Goal: Task Accomplishment & Management: Complete application form

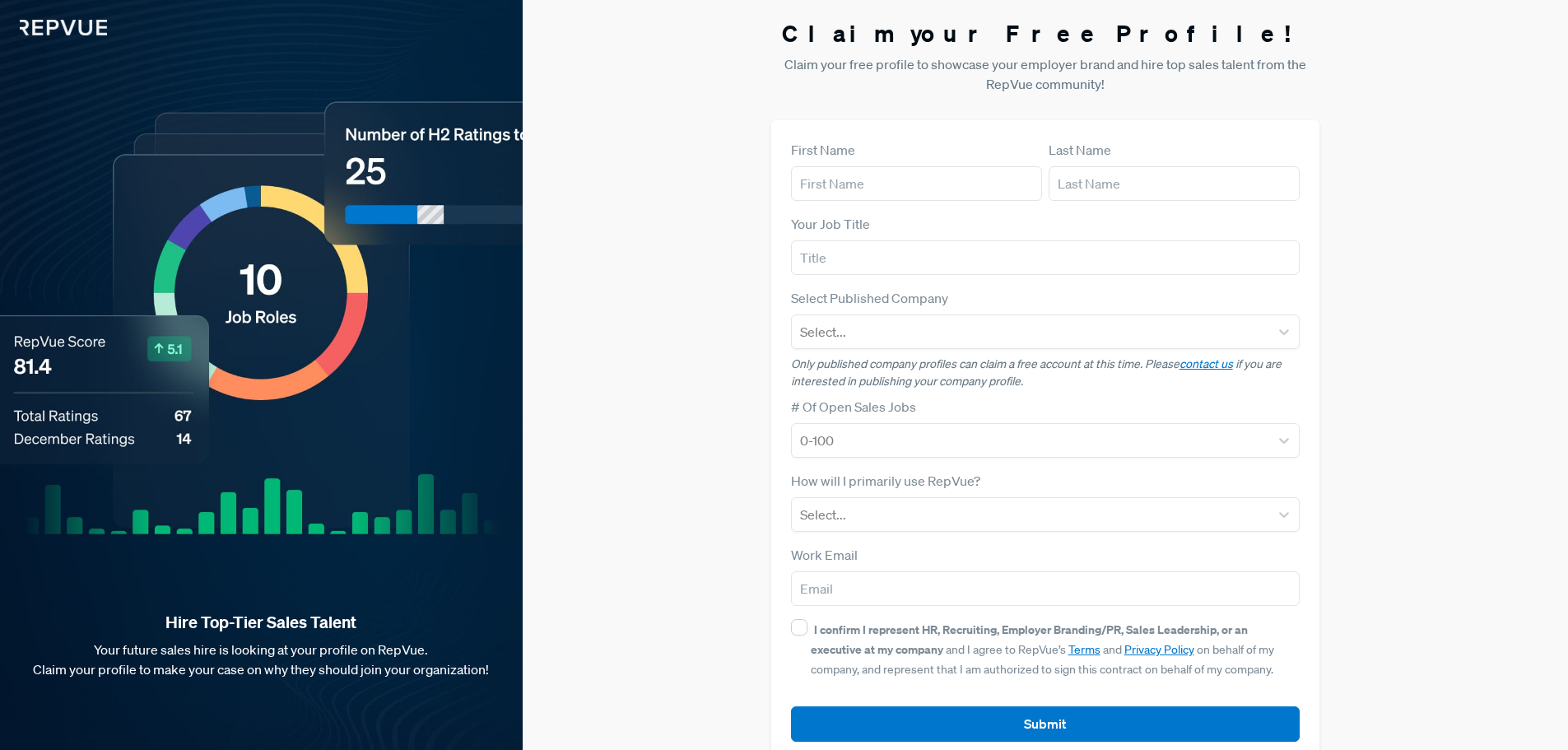
click at [847, 162] on div "First Name" at bounding box center [917, 170] width 251 height 61
click at [850, 166] on input "text" at bounding box center [917, 183] width 251 height 35
type input "[PERSON_NAME]"
type input ","
type input "mehta"
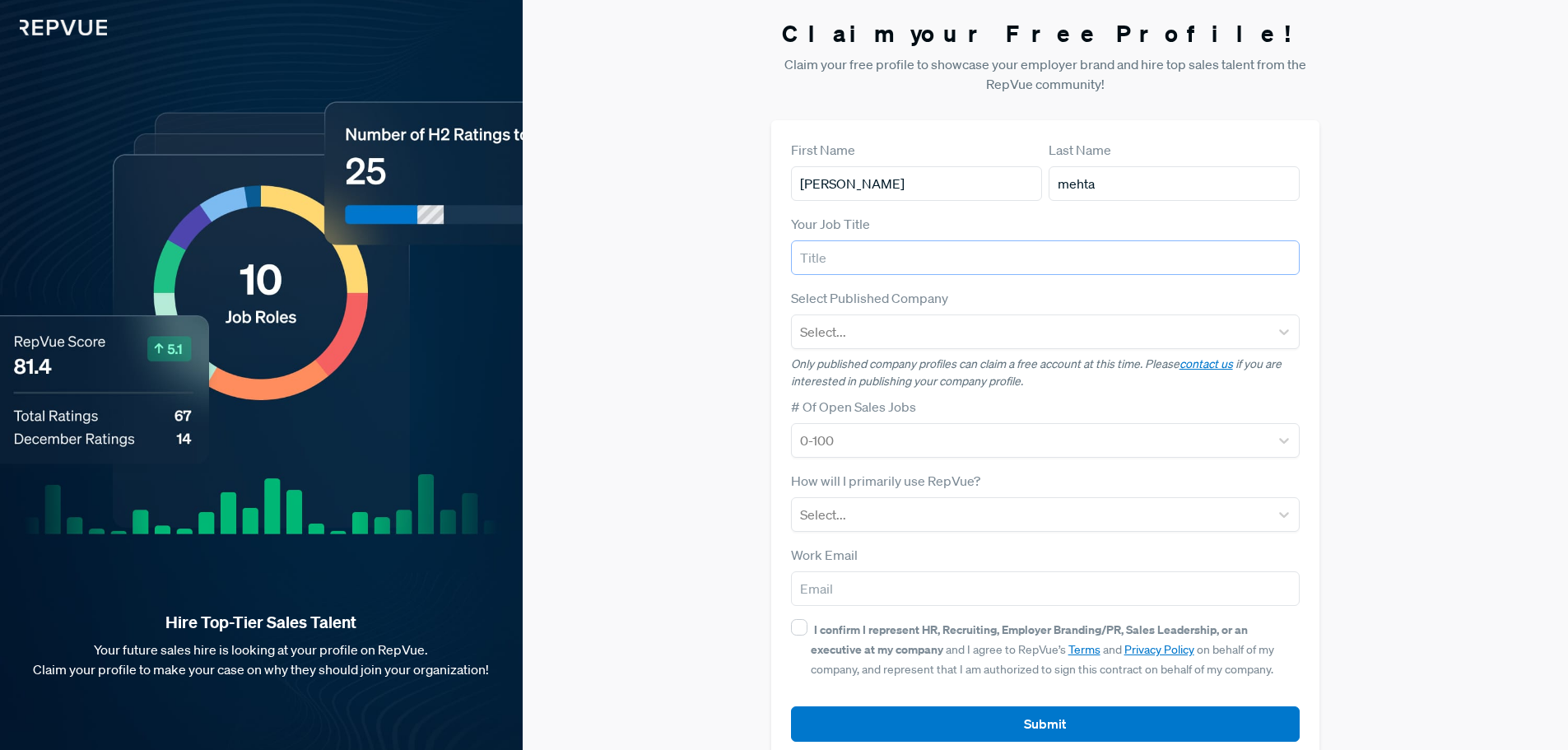
scroll to position [31, 0]
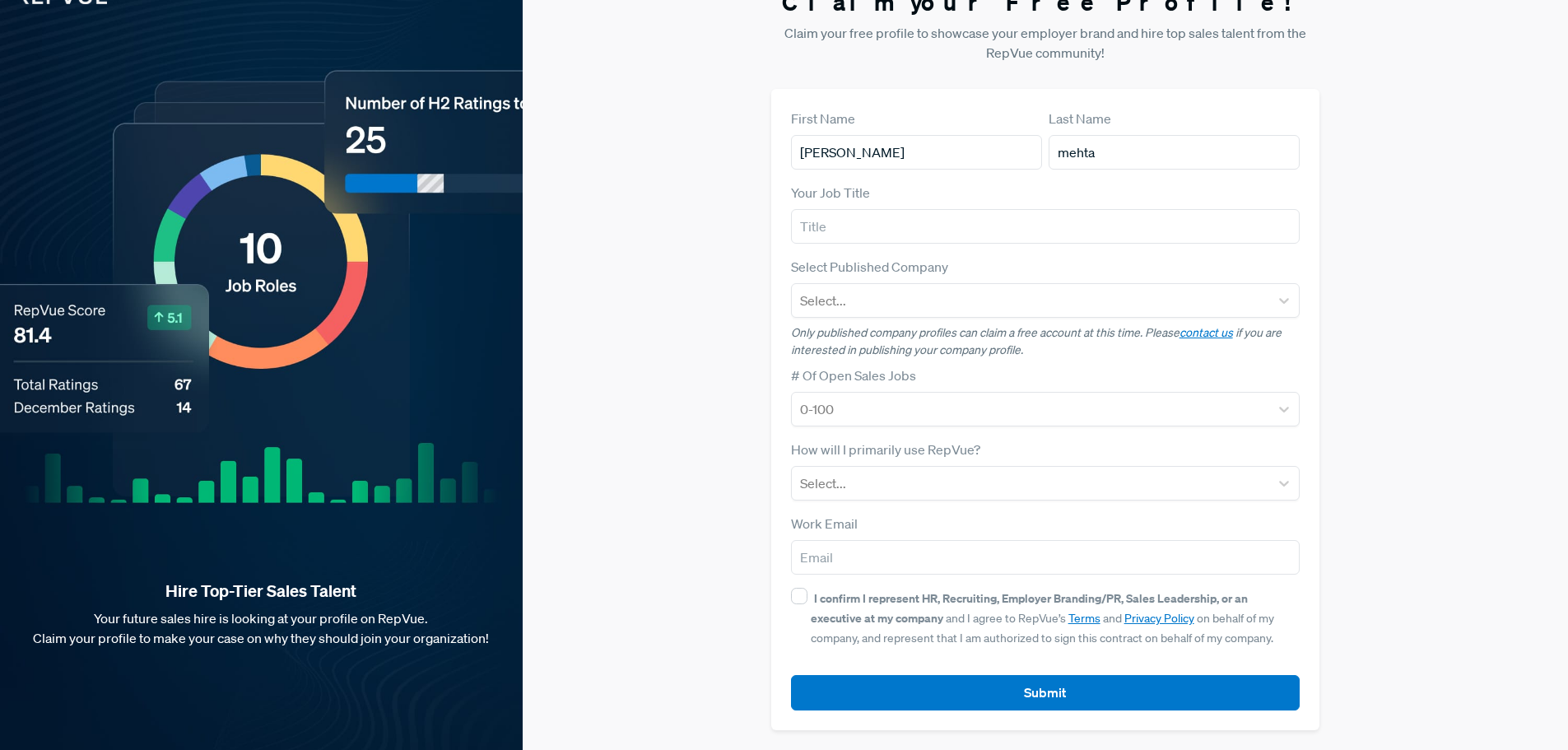
click at [807, 592] on div "I confirm I represent HR, Recruiting, Employer Branding/PR, Sales Leadership, o…" at bounding box center [1046, 617] width 509 height 59
click at [800, 599] on input "I confirm I represent HR, Recruiting, Employer Branding/PR, Sales Leadership, o…" at bounding box center [800, 596] width 17 height 17
click at [930, 688] on button "Submit" at bounding box center [1046, 693] width 509 height 35
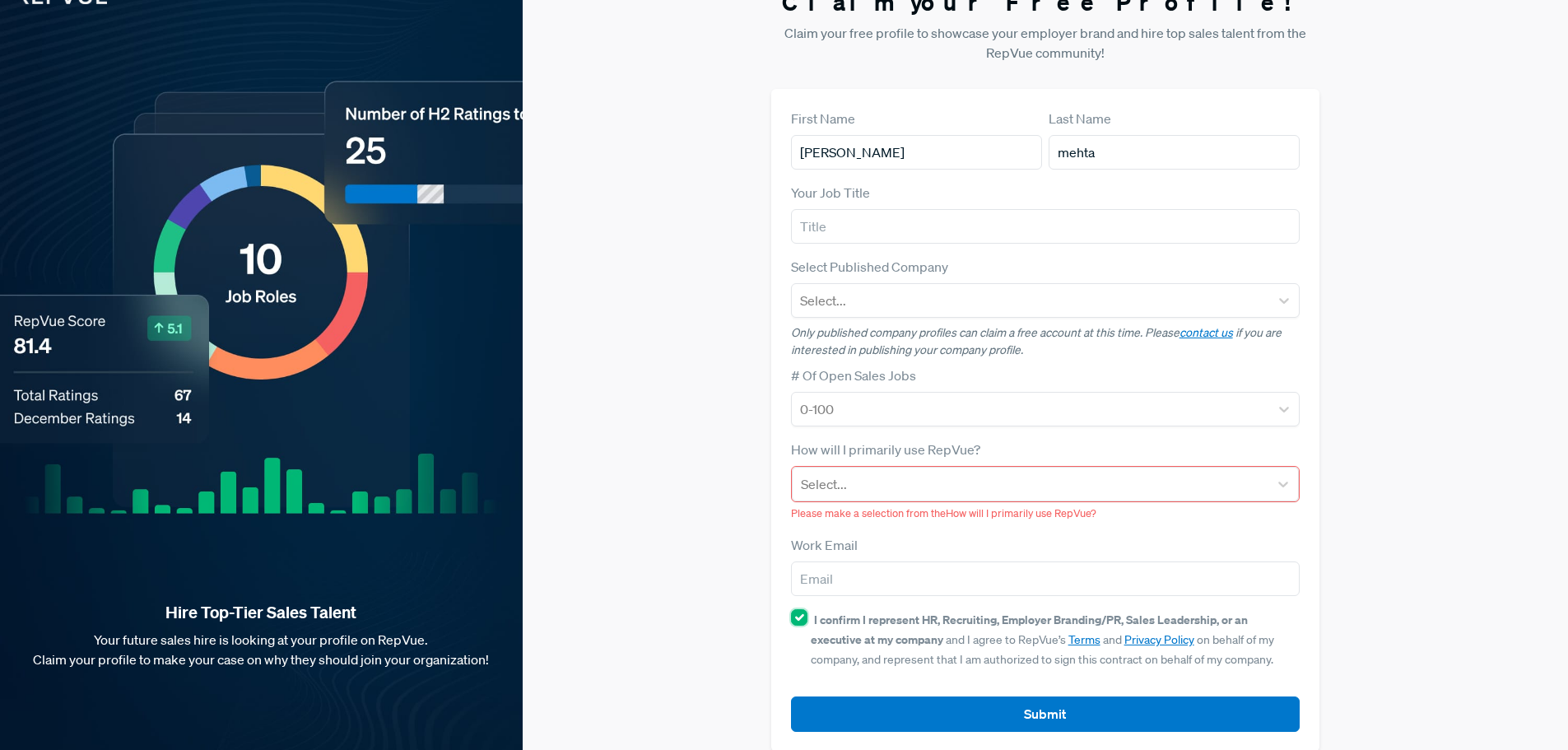
click at [795, 613] on input "I confirm I represent HR, Recruiting, Employer Branding/PR, Sales Leadership, o…" at bounding box center [800, 617] width 17 height 17
click at [957, 714] on button "Submit" at bounding box center [1046, 714] width 509 height 35
click at [995, 476] on div at bounding box center [1030, 484] width 460 height 23
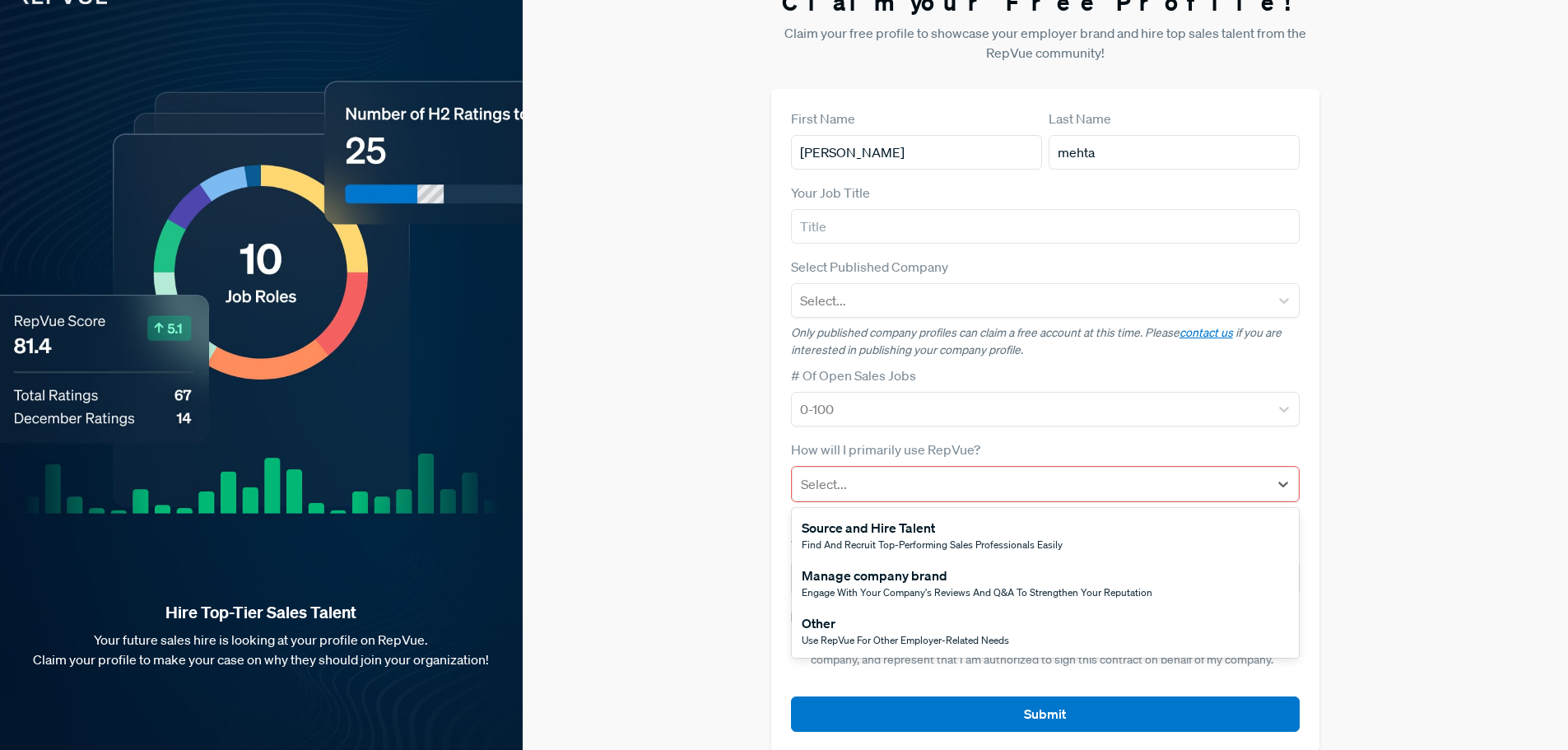
click at [861, 630] on div "Other" at bounding box center [905, 623] width 207 height 19
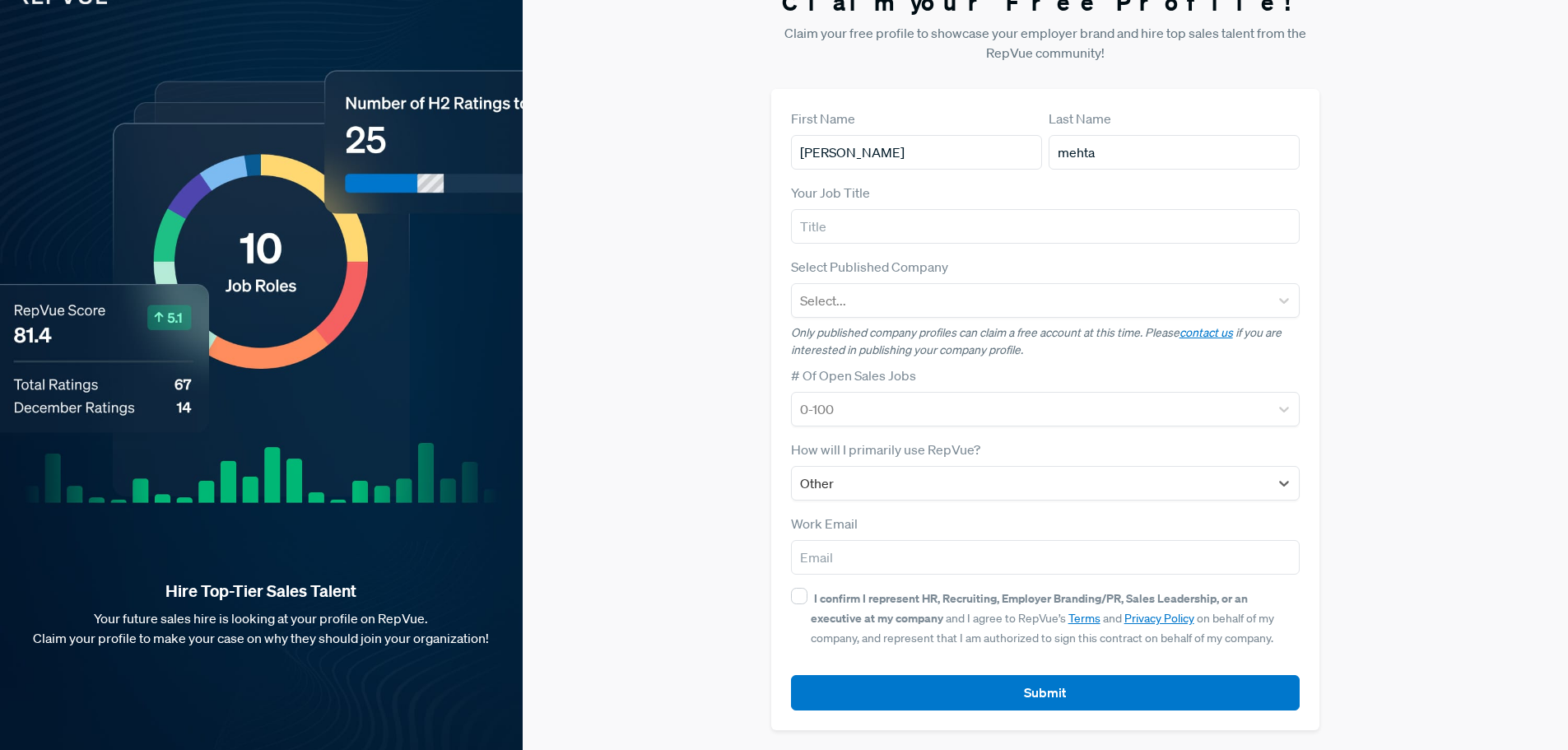
click at [785, 598] on div "First Name [PERSON_NAME] Last Name [PERSON_NAME] Your Job Title Select Publishe…" at bounding box center [1046, 409] width 549 height 641
click at [794, 599] on input "I confirm I represent HR, Recruiting, Employer Branding/PR, Sales Leadership, o…" at bounding box center [800, 596] width 17 height 17
checkbox input "true"
click at [838, 696] on button "Submit" at bounding box center [1046, 693] width 509 height 35
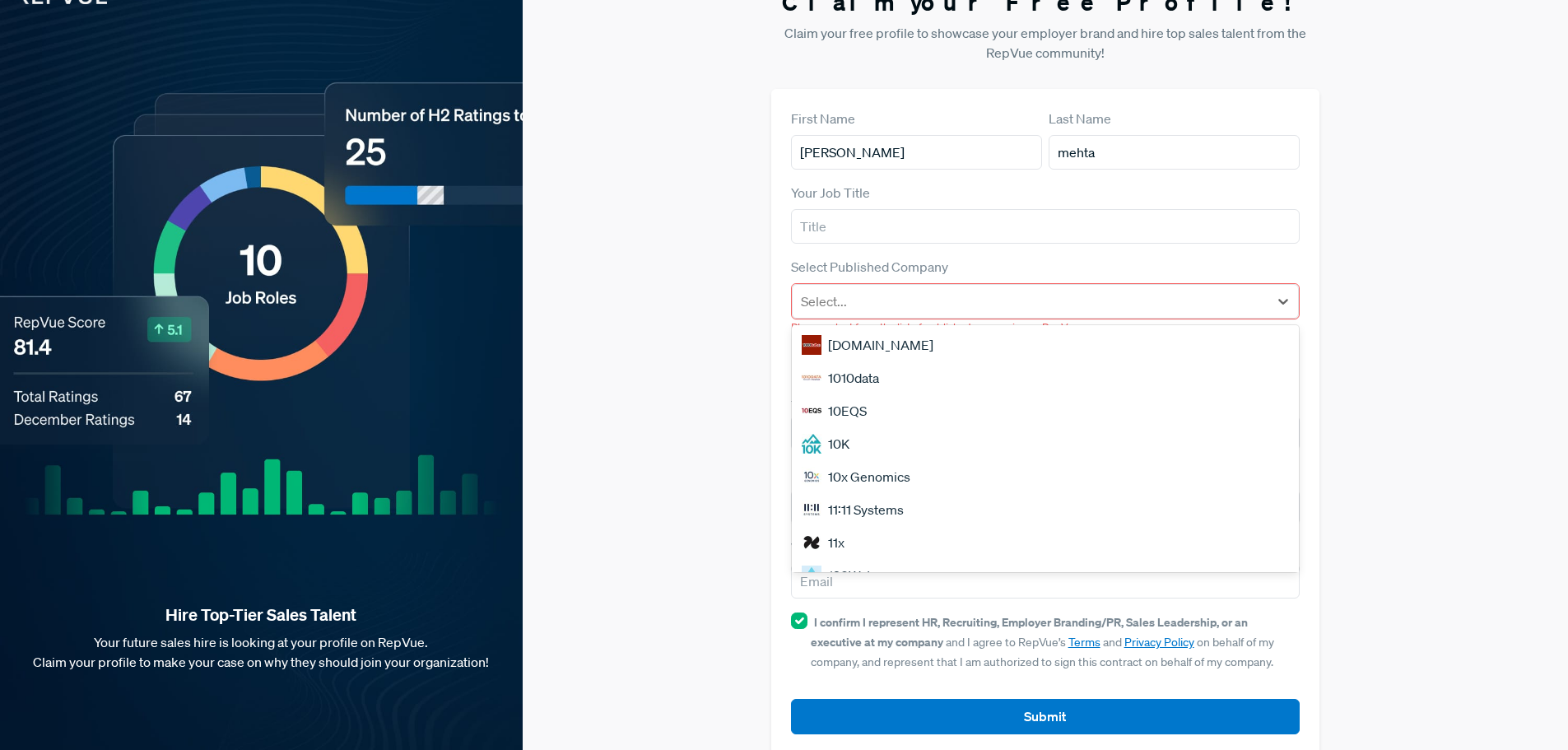
click at [900, 289] on div at bounding box center [1030, 300] width 460 height 23
click at [830, 444] on div "10K" at bounding box center [1045, 444] width 508 height 33
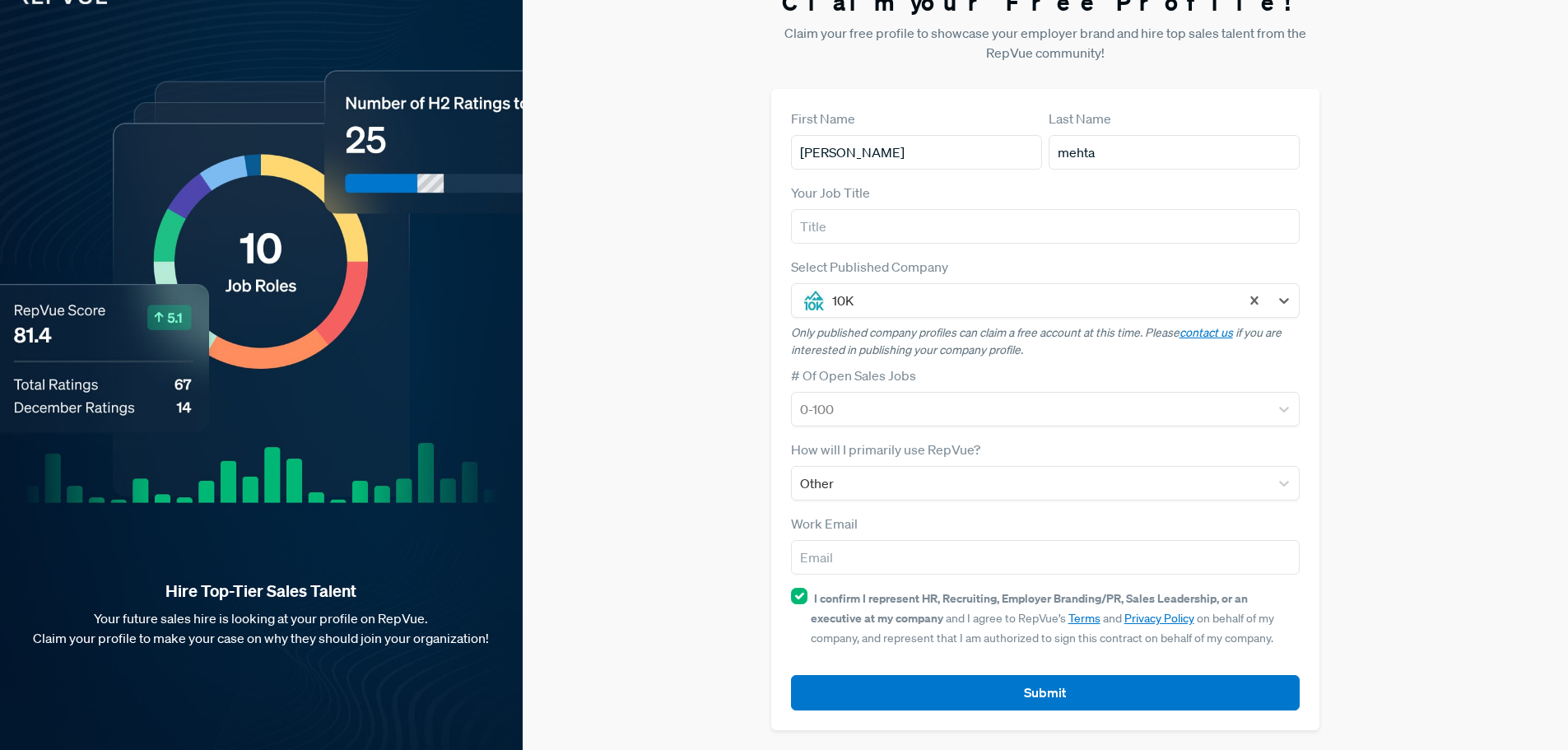
click at [875, 697] on button "Submit" at bounding box center [1046, 693] width 509 height 35
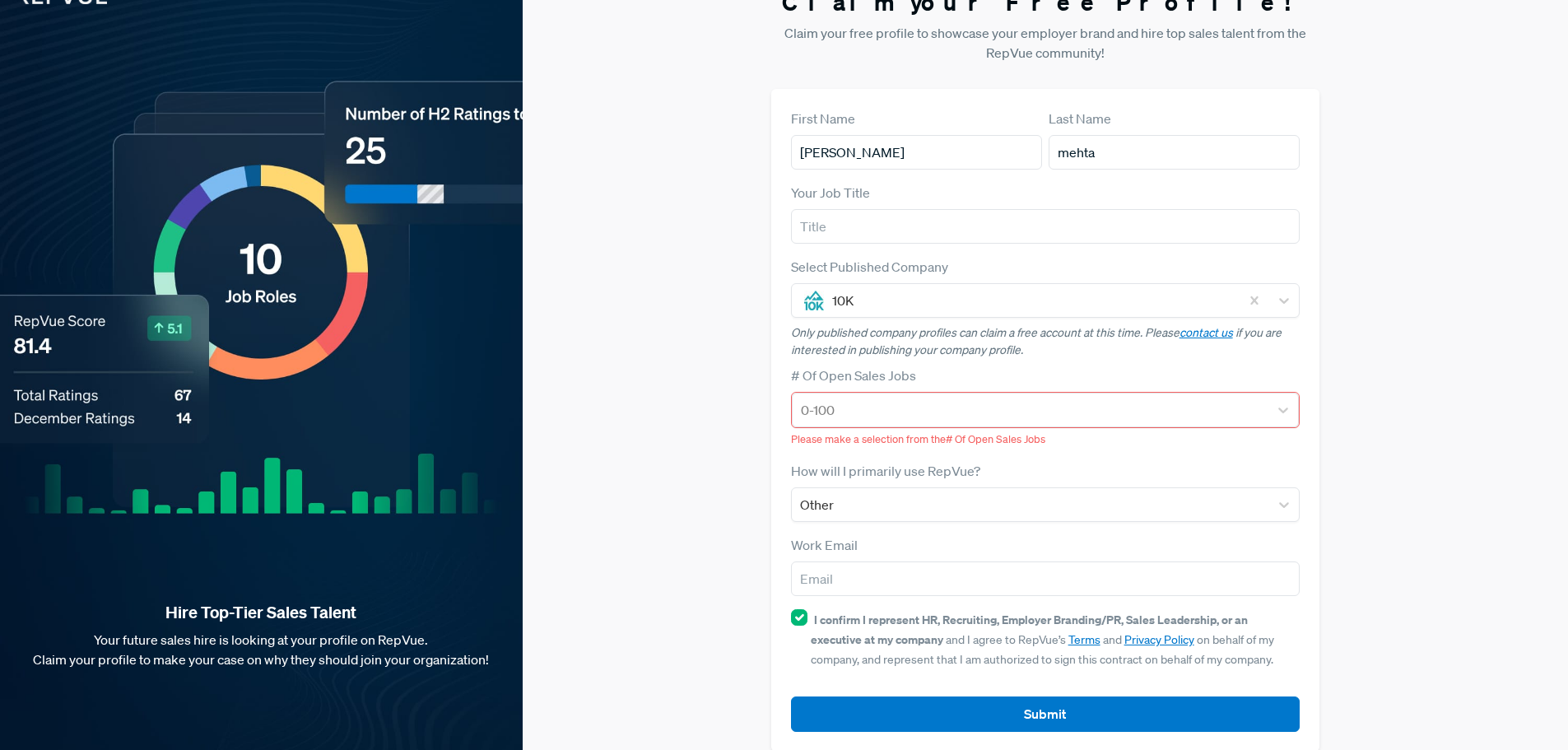
click at [870, 402] on div at bounding box center [1030, 409] width 460 height 23
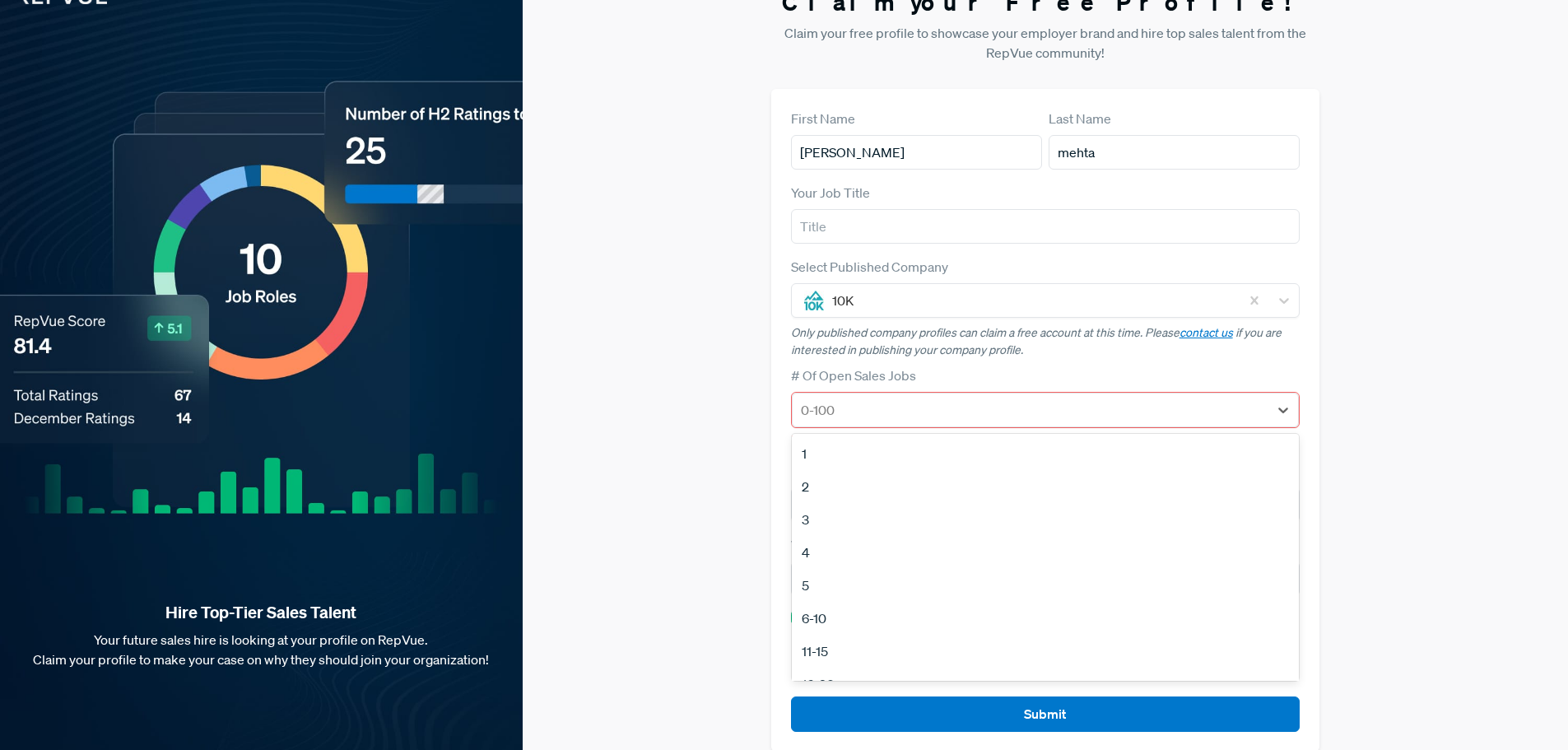
click at [880, 561] on div "4" at bounding box center [1045, 553] width 508 height 33
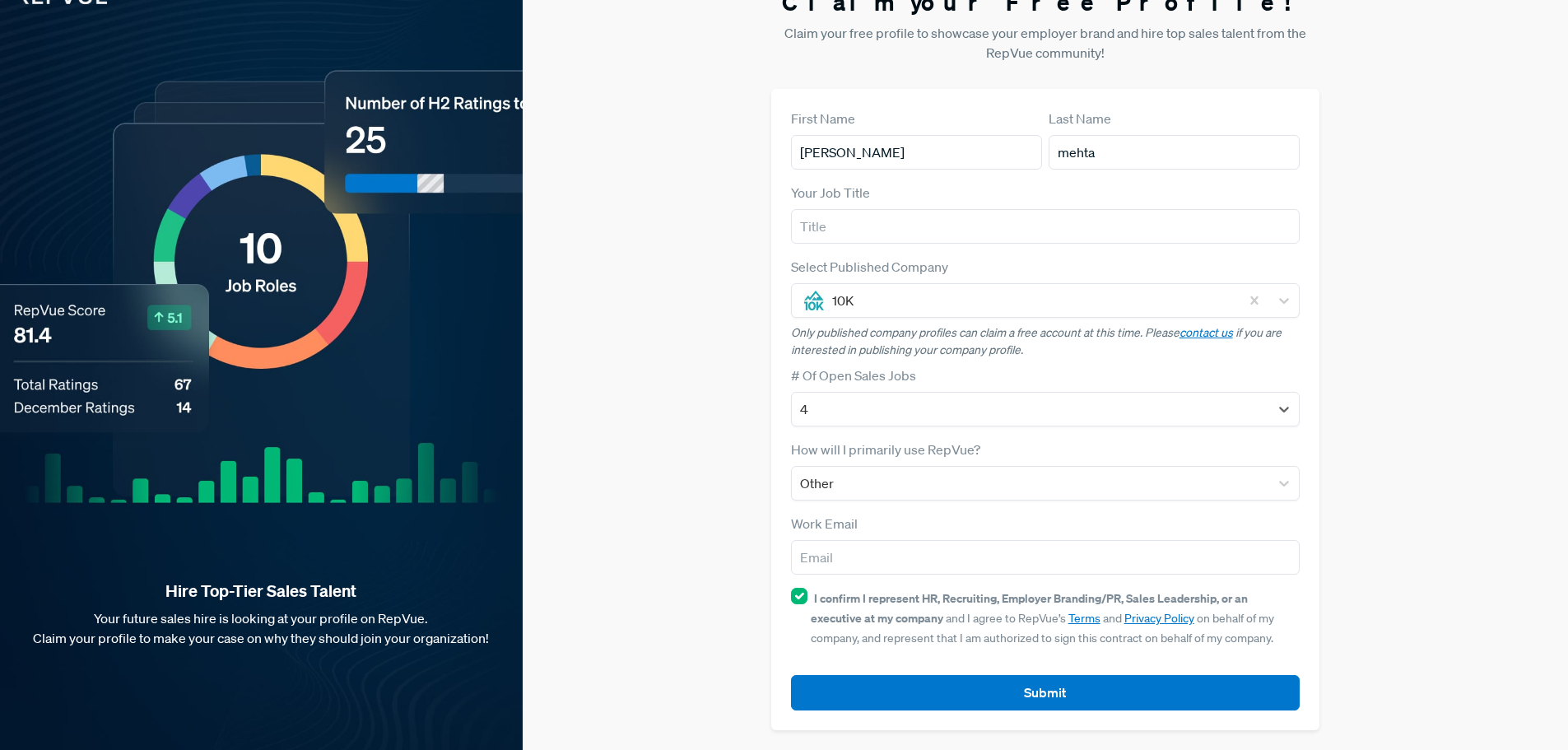
click at [934, 692] on button "Submit" at bounding box center [1046, 693] width 509 height 35
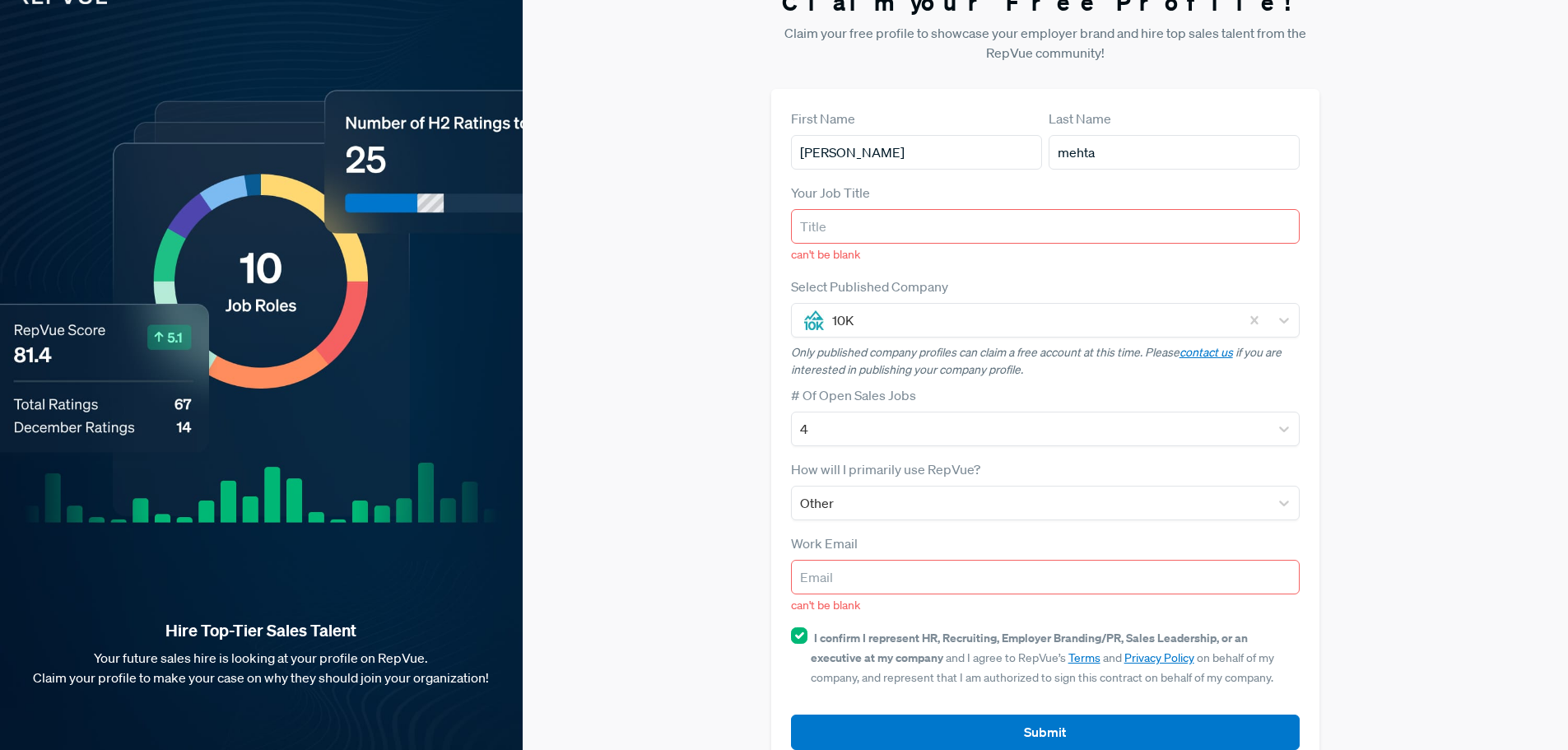
click at [954, 566] on input "email" at bounding box center [1046, 578] width 509 height 35
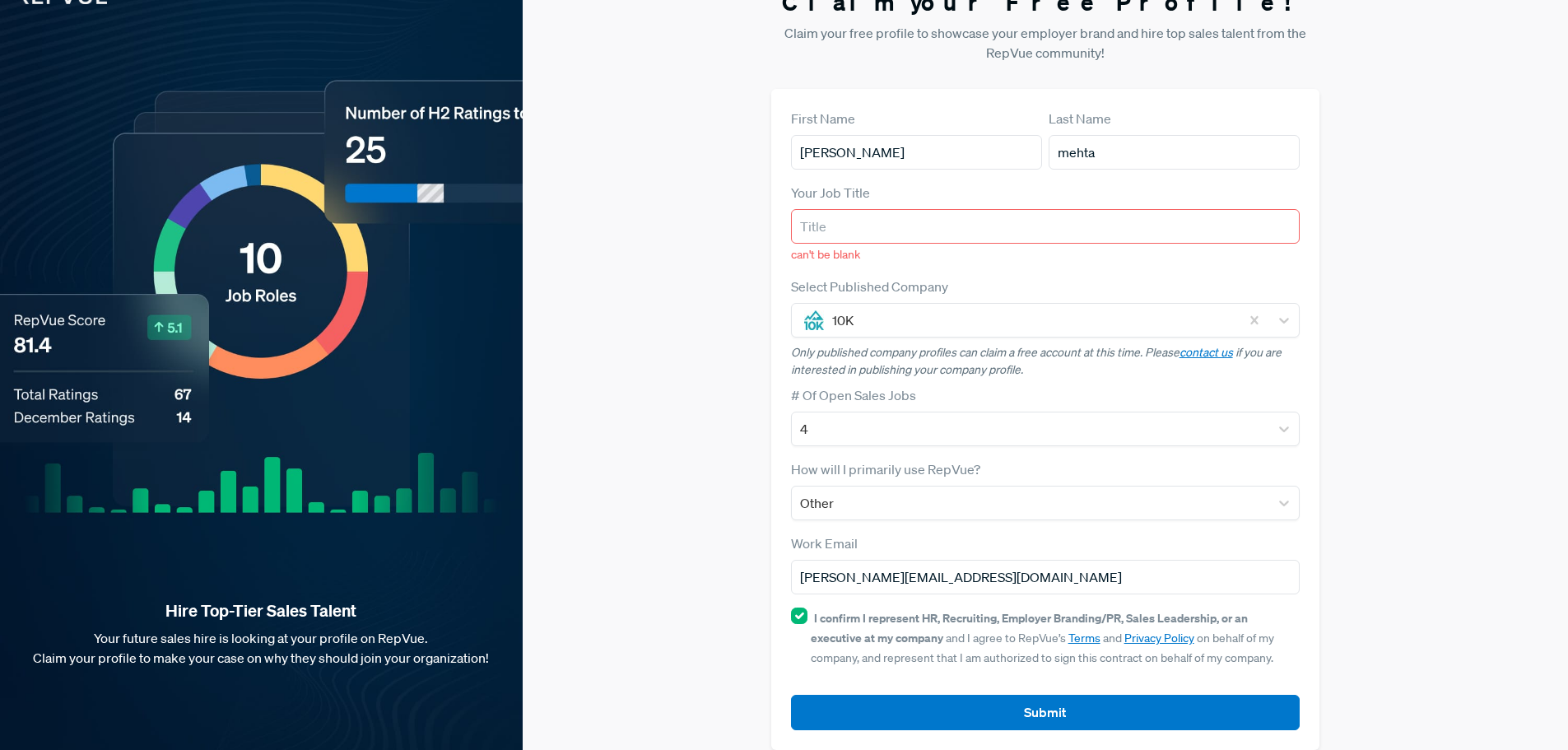
click at [1054, 707] on button "Submit" at bounding box center [1046, 712] width 509 height 35
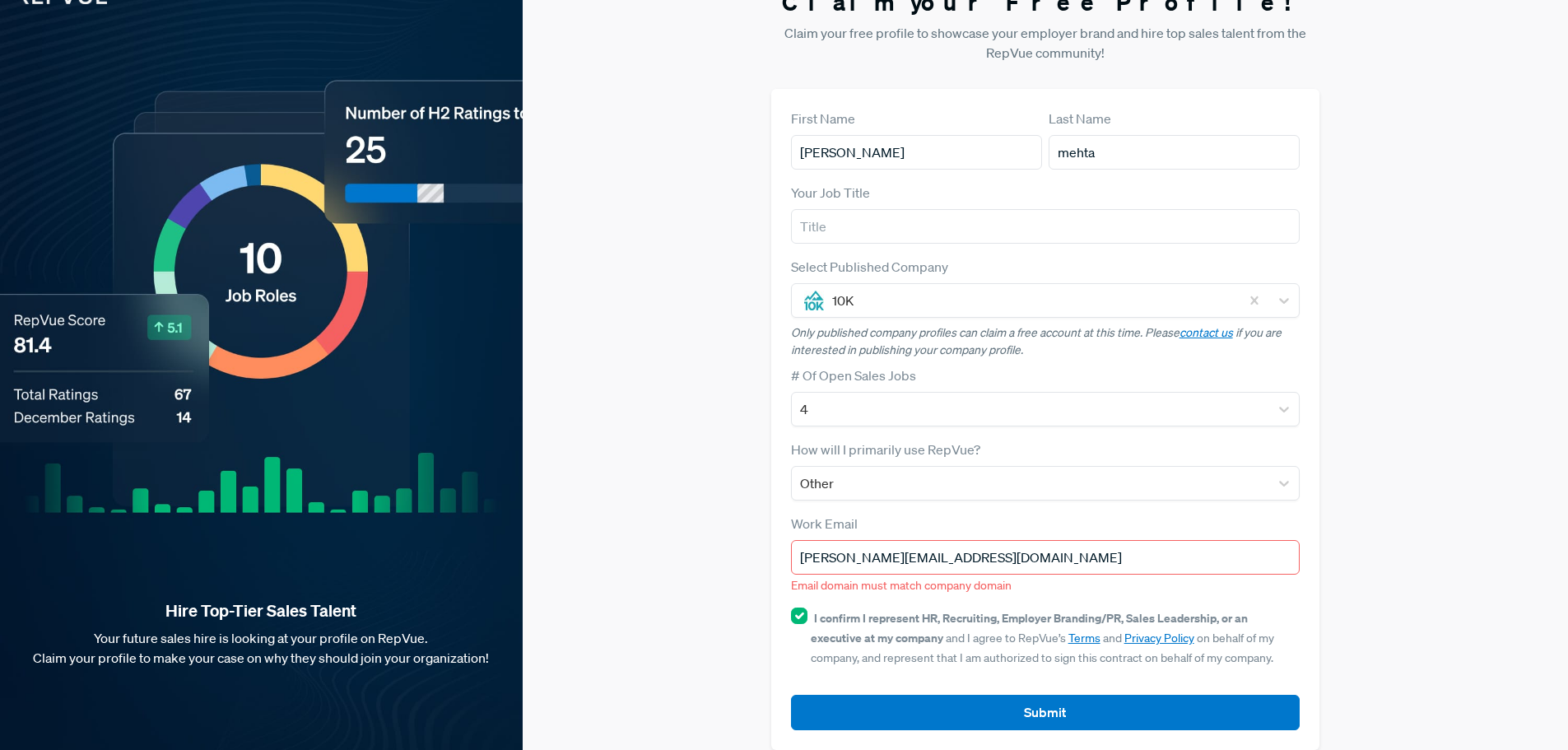
scroll to position [0, 0]
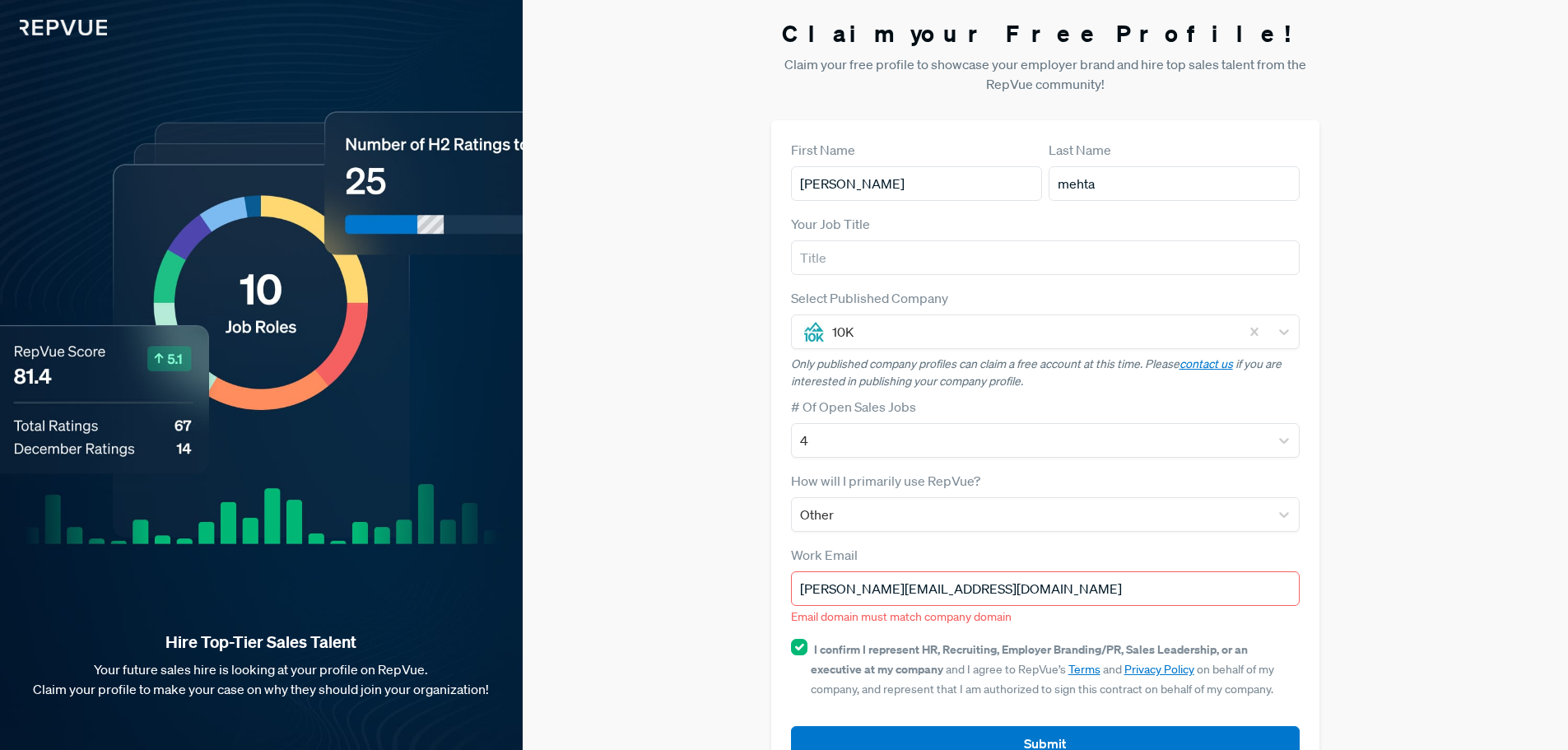
click at [989, 592] on input "[PERSON_NAME][EMAIL_ADDRESS][DOMAIN_NAME]" at bounding box center [1046, 589] width 509 height 35
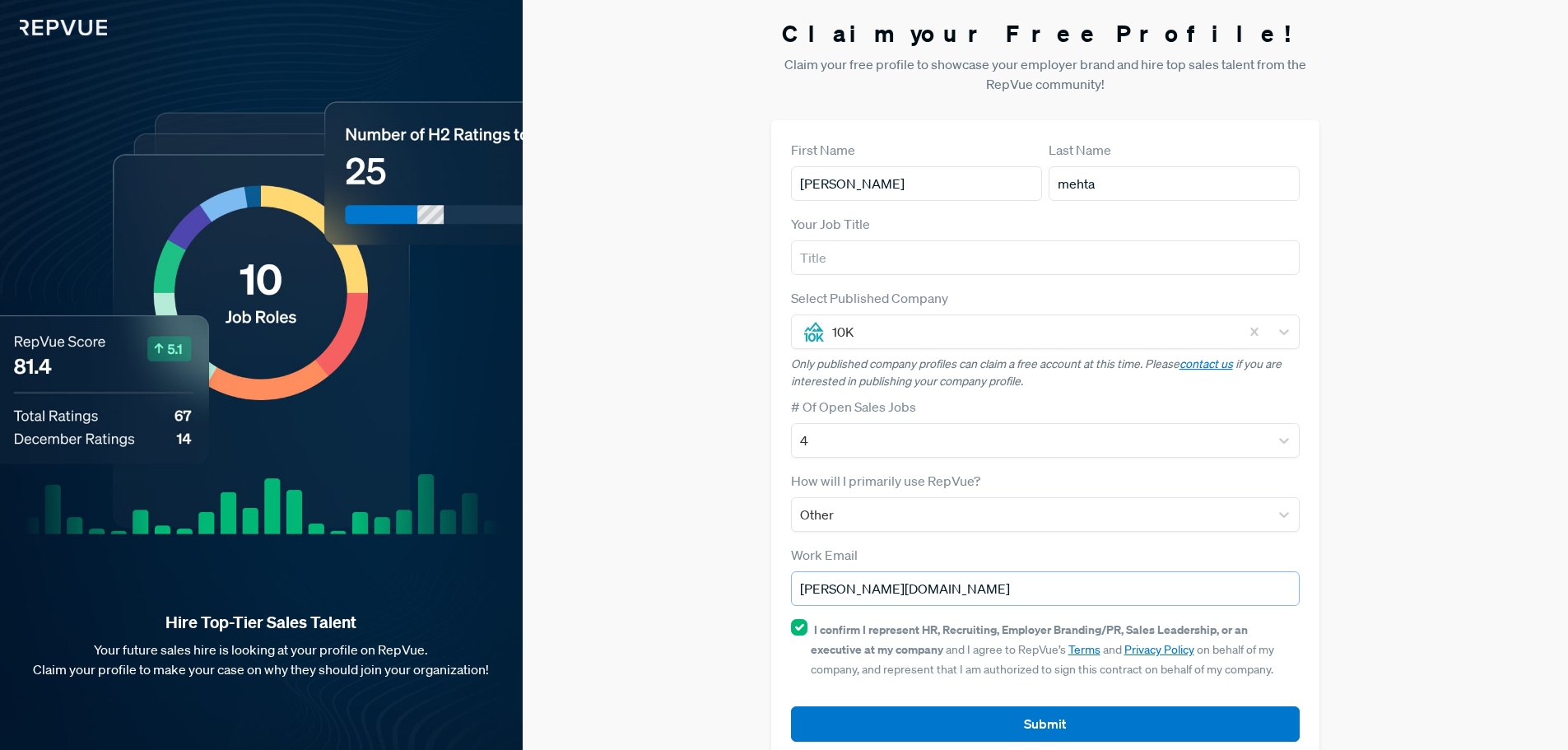
click at [894, 586] on input "[PERSON_NAME][DOMAIN_NAME]" at bounding box center [1046, 589] width 509 height 35
type input "[PERSON_NAME][EMAIL_ADDRESS][DOMAIN_NAME]"
click at [791, 707] on button "Submit" at bounding box center [1046, 724] width 509 height 35
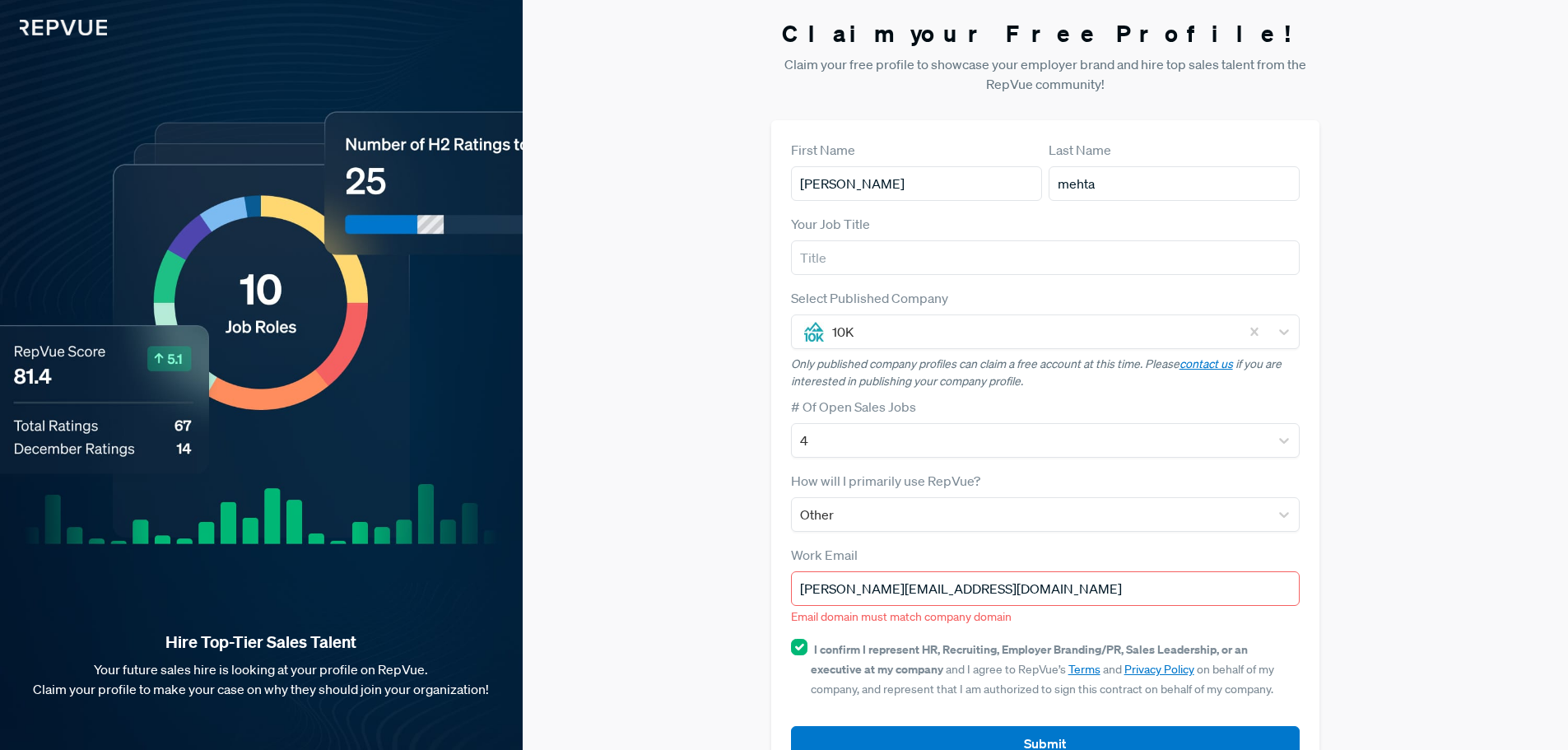
click at [910, 322] on div at bounding box center [1032, 332] width 400 height 23
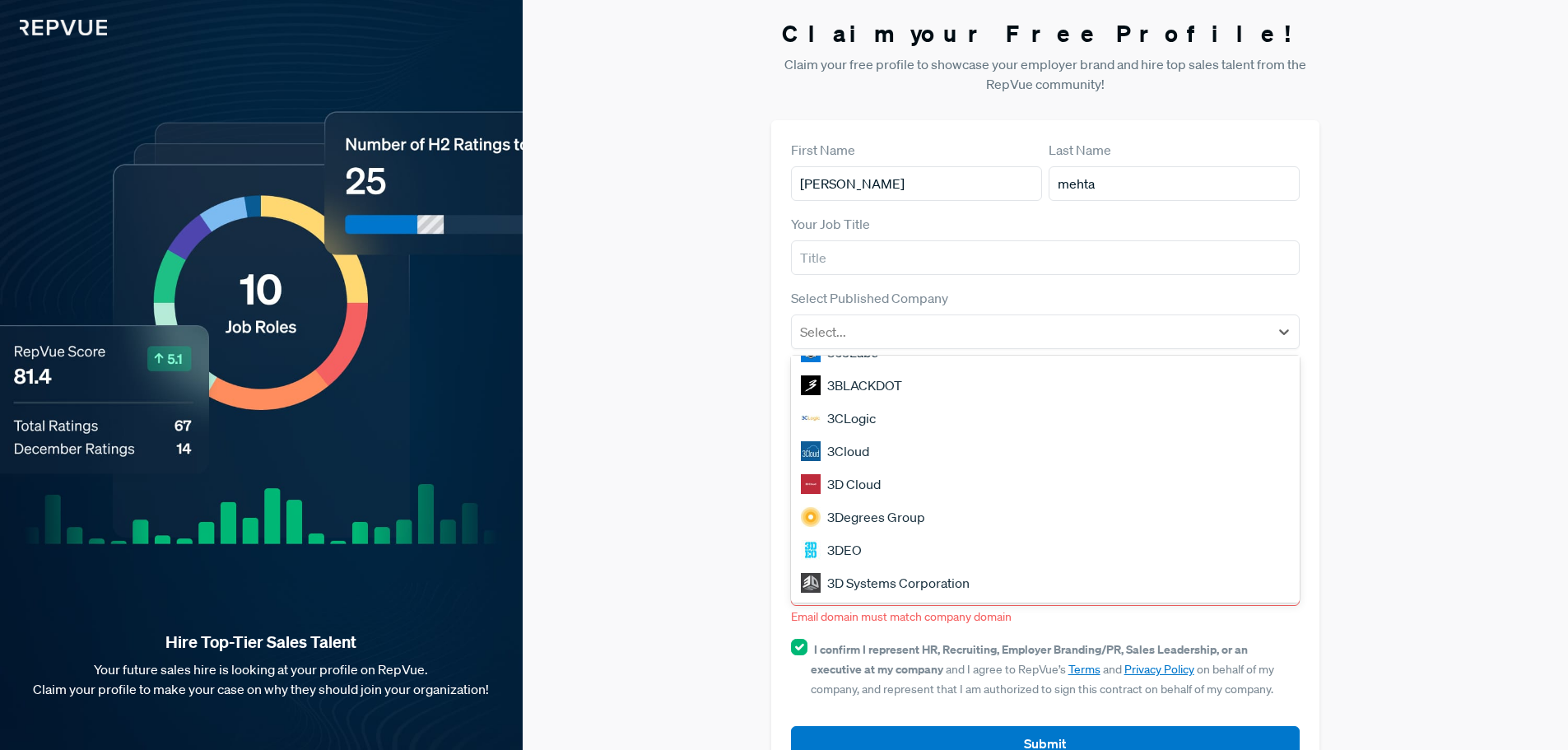
scroll to position [1406, 0]
click at [851, 551] on div "3DEO" at bounding box center [1046, 550] width 509 height 33
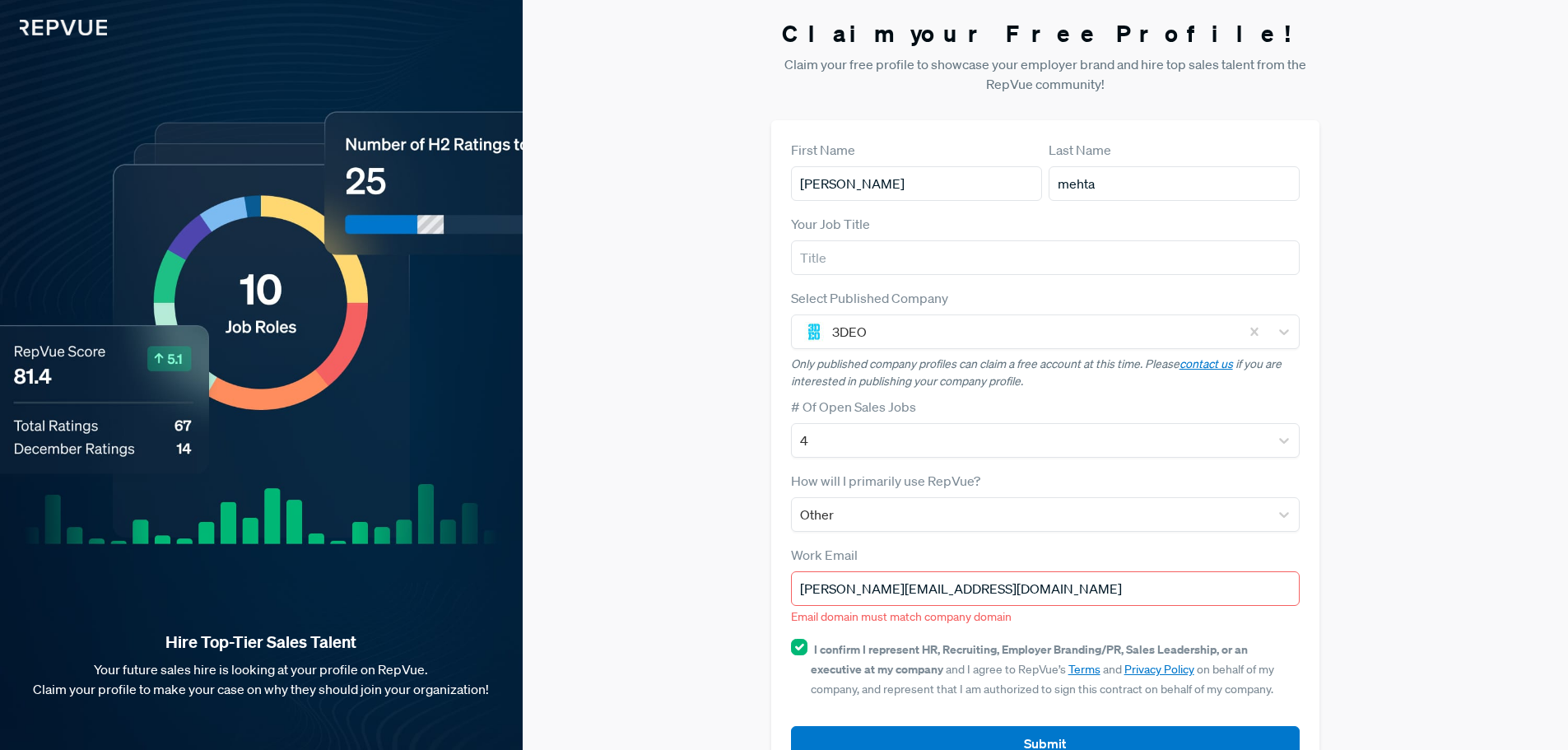
click at [895, 732] on button "Submit" at bounding box center [1046, 744] width 509 height 35
